Goal: Task Accomplishment & Management: Manage account settings

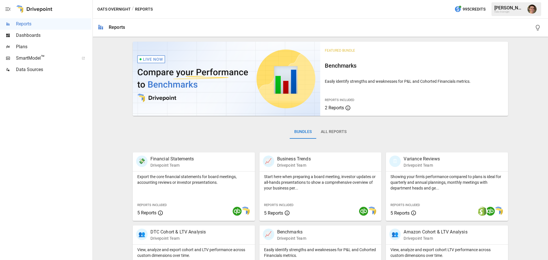
click at [39, 49] on span "Plans" at bounding box center [53, 46] width 75 height 7
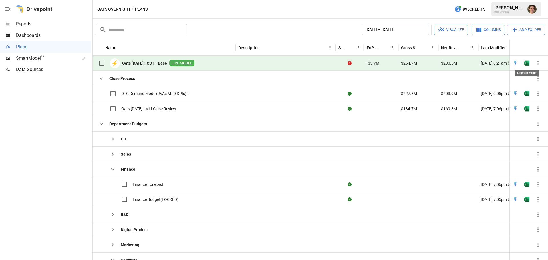
click at [526, 61] on img "Open in Excel" at bounding box center [526, 63] width 6 height 6
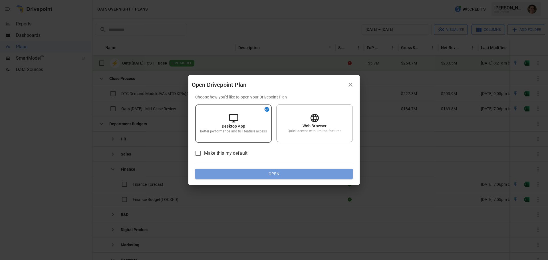
click at [253, 175] on button "Open" at bounding box center [273, 174] width 157 height 10
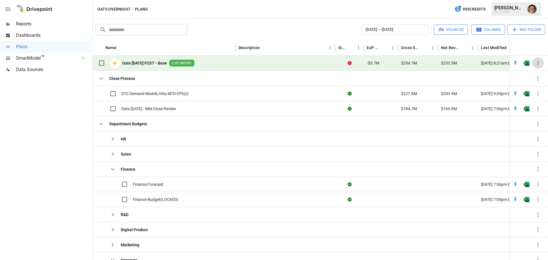
click at [537, 62] on icon "button" at bounding box center [537, 63] width 7 height 7
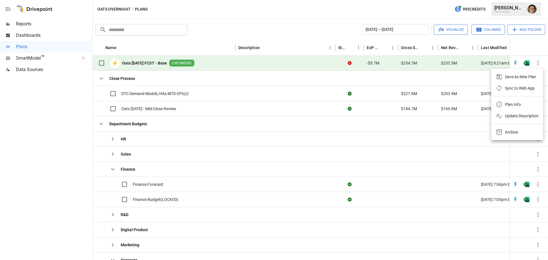
click at [72, 166] on div at bounding box center [274, 130] width 548 height 260
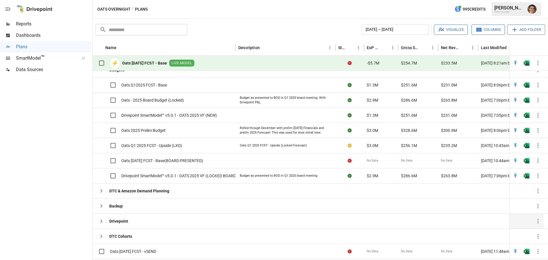
scroll to position [359, 0]
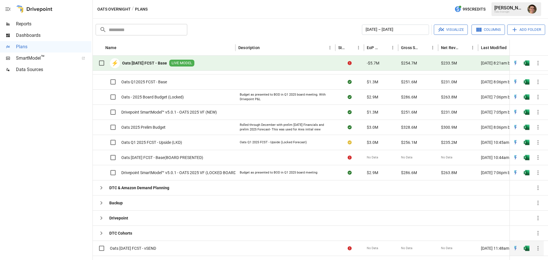
click at [537, 247] on icon "button" at bounding box center [537, 248] width 7 height 7
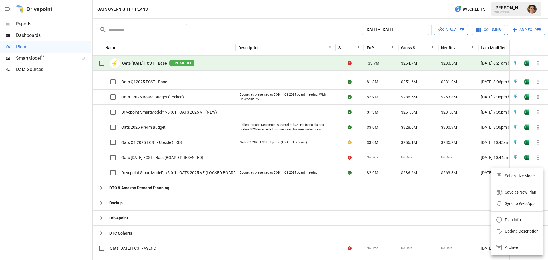
click at [66, 242] on div at bounding box center [274, 130] width 548 height 260
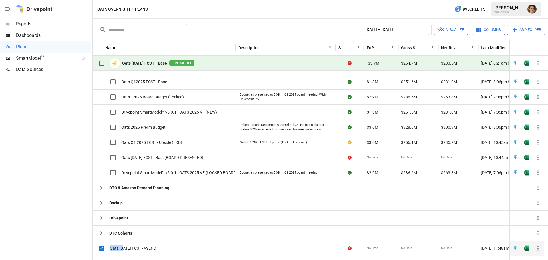
drag, startPoint x: 124, startPoint y: 248, endPoint x: 110, endPoint y: 250, distance: 13.6
click at [110, 250] on span "Oats [DATE] FCST - vSEND" at bounding box center [133, 248] width 46 height 6
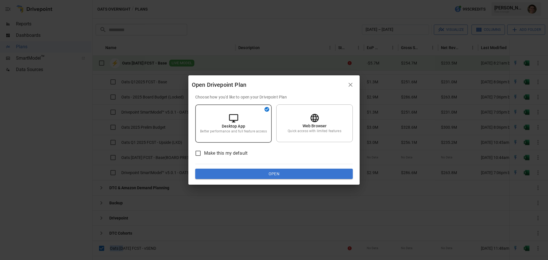
click at [353, 82] on icon "button" at bounding box center [350, 84] width 7 height 7
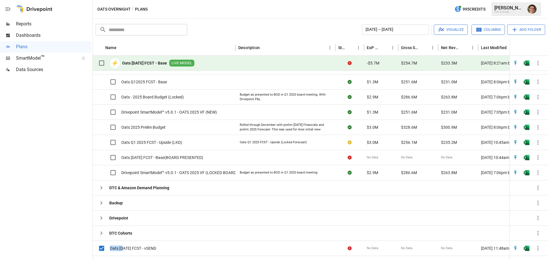
click at [58, 139] on main "Reports Dashboards Plans SmartModel ™ Data Sources Oats Overnight / Plans 995 C…" at bounding box center [274, 130] width 548 height 260
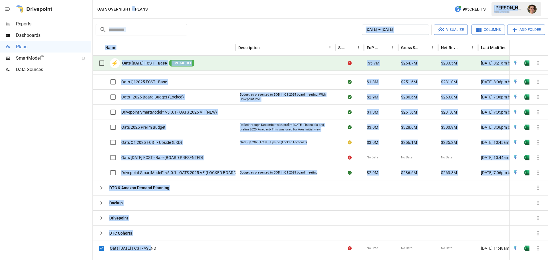
drag, startPoint x: 151, startPoint y: 244, endPoint x: 74, endPoint y: 251, distance: 78.2
click at [76, 251] on main "Reports Dashboards Plans SmartModel ™ Data Sources Oats Overnight / Plans 995 C…" at bounding box center [274, 130] width 548 height 260
click at [72, 248] on div at bounding box center [45, 167] width 91 height 185
click at [62, 239] on div at bounding box center [45, 167] width 91 height 185
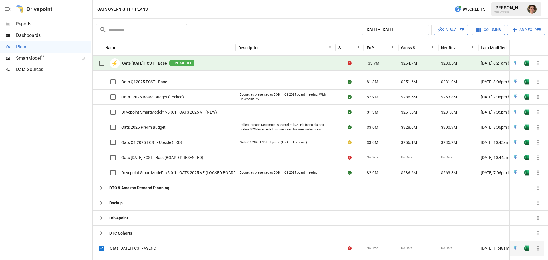
click at [180, 251] on div "Oats [DATE] FCST - vSEND" at bounding box center [164, 247] width 143 height 15
drag, startPoint x: 159, startPoint y: 249, endPoint x: 59, endPoint y: 238, distance: 101.0
click at [52, 238] on div at bounding box center [45, 167] width 91 height 185
click at [539, 250] on icon "button" at bounding box center [537, 248] width 7 height 7
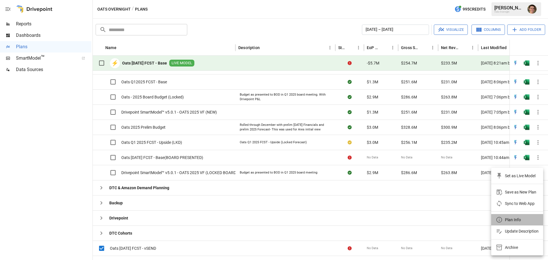
click at [523, 217] on li "Plan Info" at bounding box center [517, 219] width 52 height 11
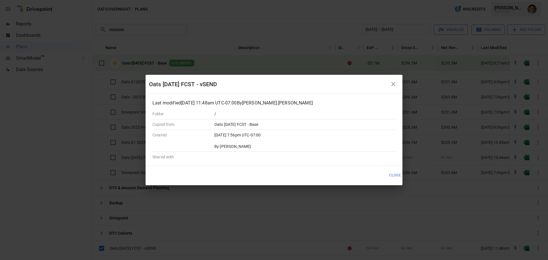
click at [218, 111] on p "/" at bounding box center [273, 114] width 119 height 6
click at [394, 171] on button "Close" at bounding box center [394, 175] width 19 height 9
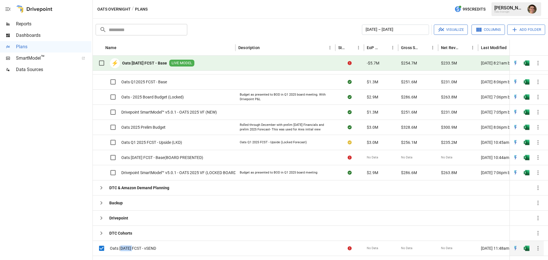
drag, startPoint x: 132, startPoint y: 248, endPoint x: 115, endPoint y: 252, distance: 17.3
click at [118, 252] on div "Oats [DATE] FCST - vSEND" at bounding box center [126, 248] width 60 height 12
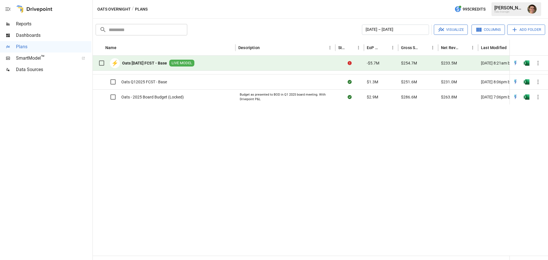
scroll to position [86, 0]
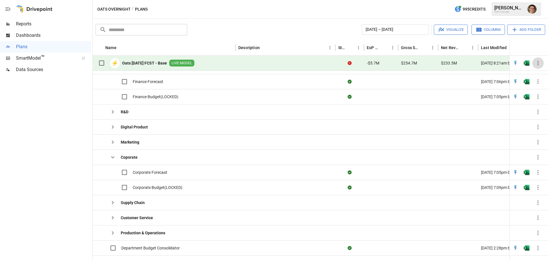
click at [541, 61] on button "button" at bounding box center [537, 62] width 11 height 11
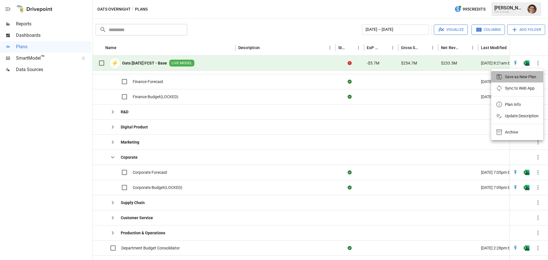
click at [519, 76] on div "Save as New Plan" at bounding box center [520, 76] width 31 height 7
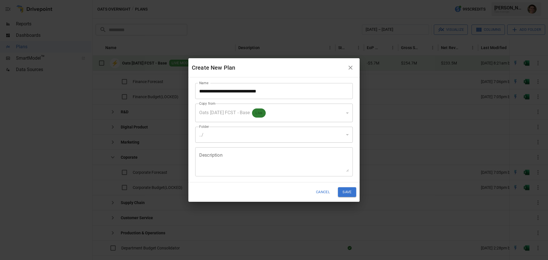
click at [291, 113] on div "Oats [DATE] FCST - Base Live" at bounding box center [273, 113] width 157 height 19
click at [340, 111] on div "Oats [DATE] FCST - Base Live" at bounding box center [273, 113] width 157 height 19
click at [264, 130] on div "../" at bounding box center [273, 135] width 157 height 16
click at [302, 139] on div "../" at bounding box center [273, 135] width 157 height 16
click at [269, 163] on textarea "Description" at bounding box center [273, 162] width 149 height 20
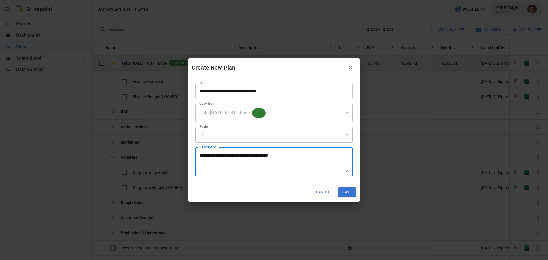
type textarea "**********"
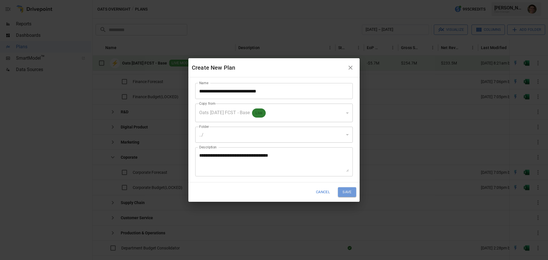
click at [345, 192] on button "Save" at bounding box center [347, 191] width 18 height 9
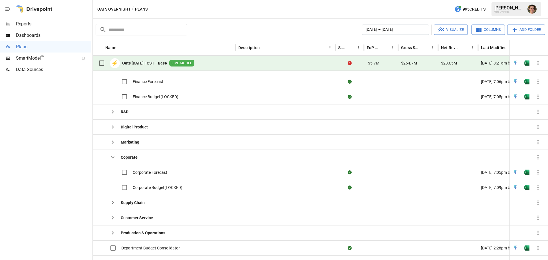
click at [50, 136] on div at bounding box center [45, 167] width 91 height 185
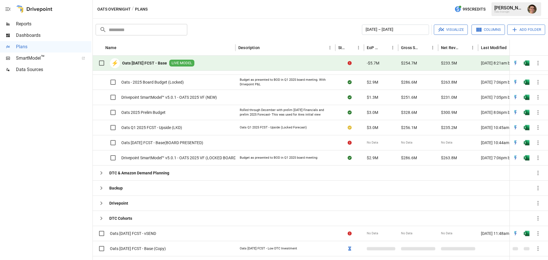
scroll to position [375, 0]
